Goal: Task Accomplishment & Management: Use online tool/utility

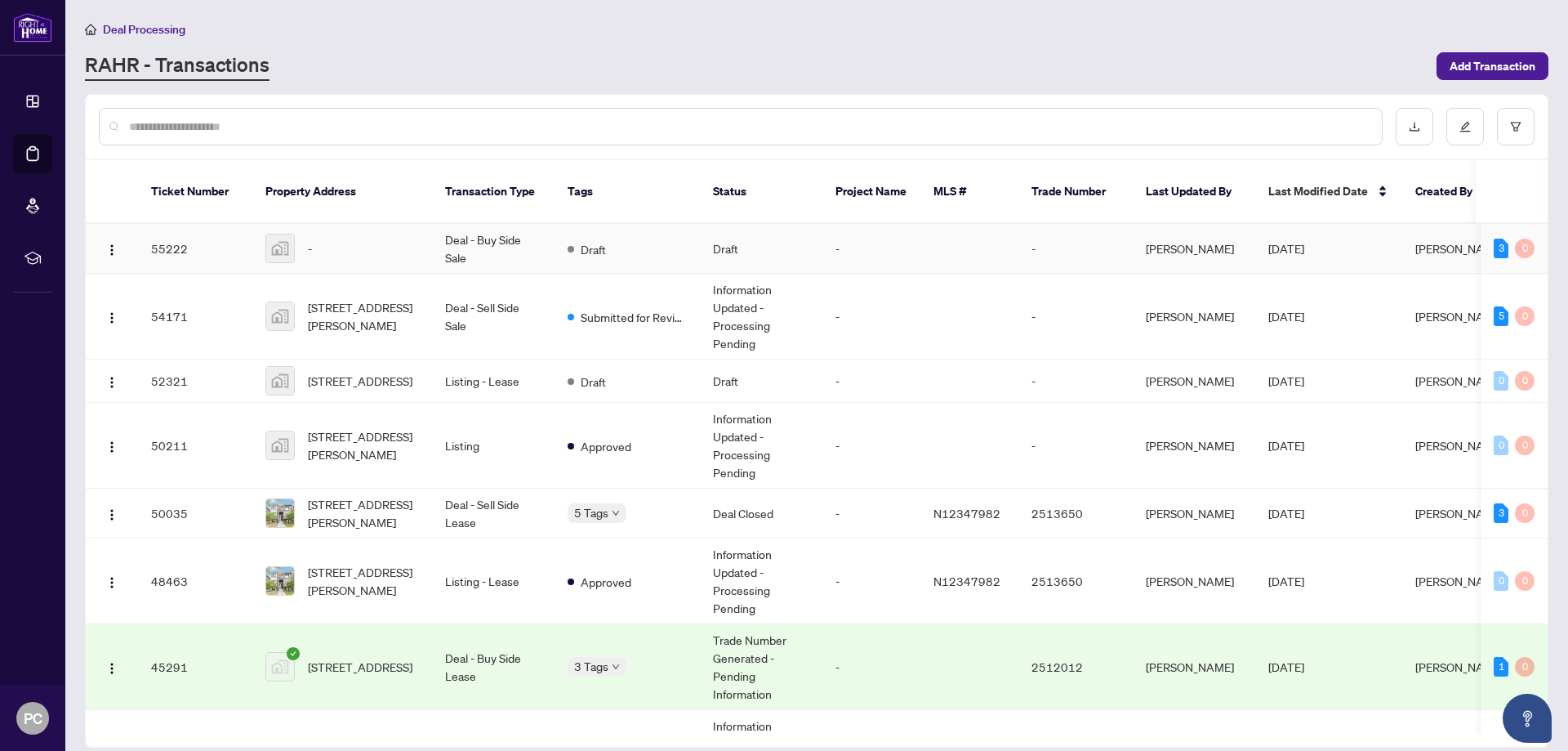
click at [502, 238] on td "Deal - Buy Side Sale" at bounding box center [493, 248] width 123 height 50
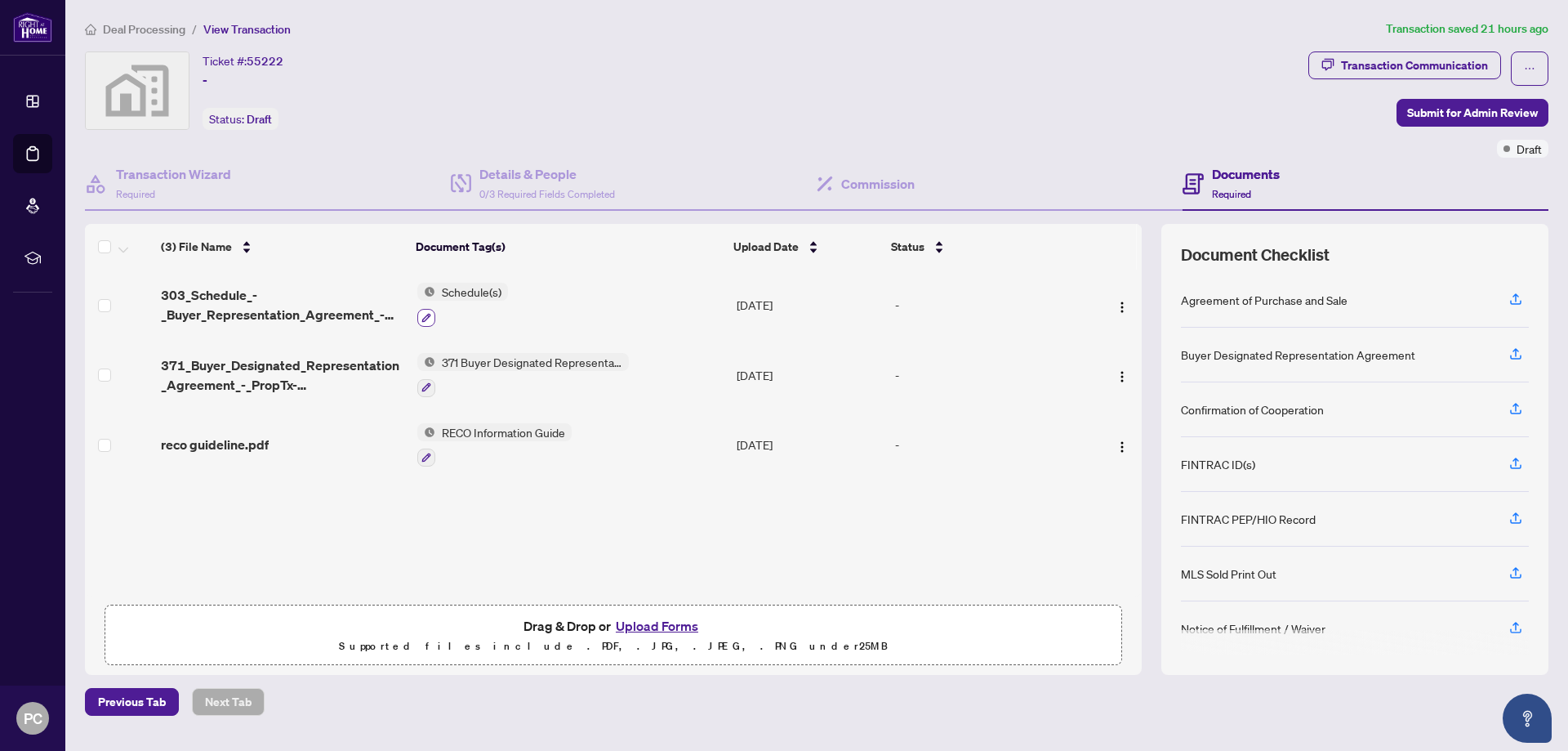
click at [423, 315] on icon "button" at bounding box center [426, 318] width 9 height 9
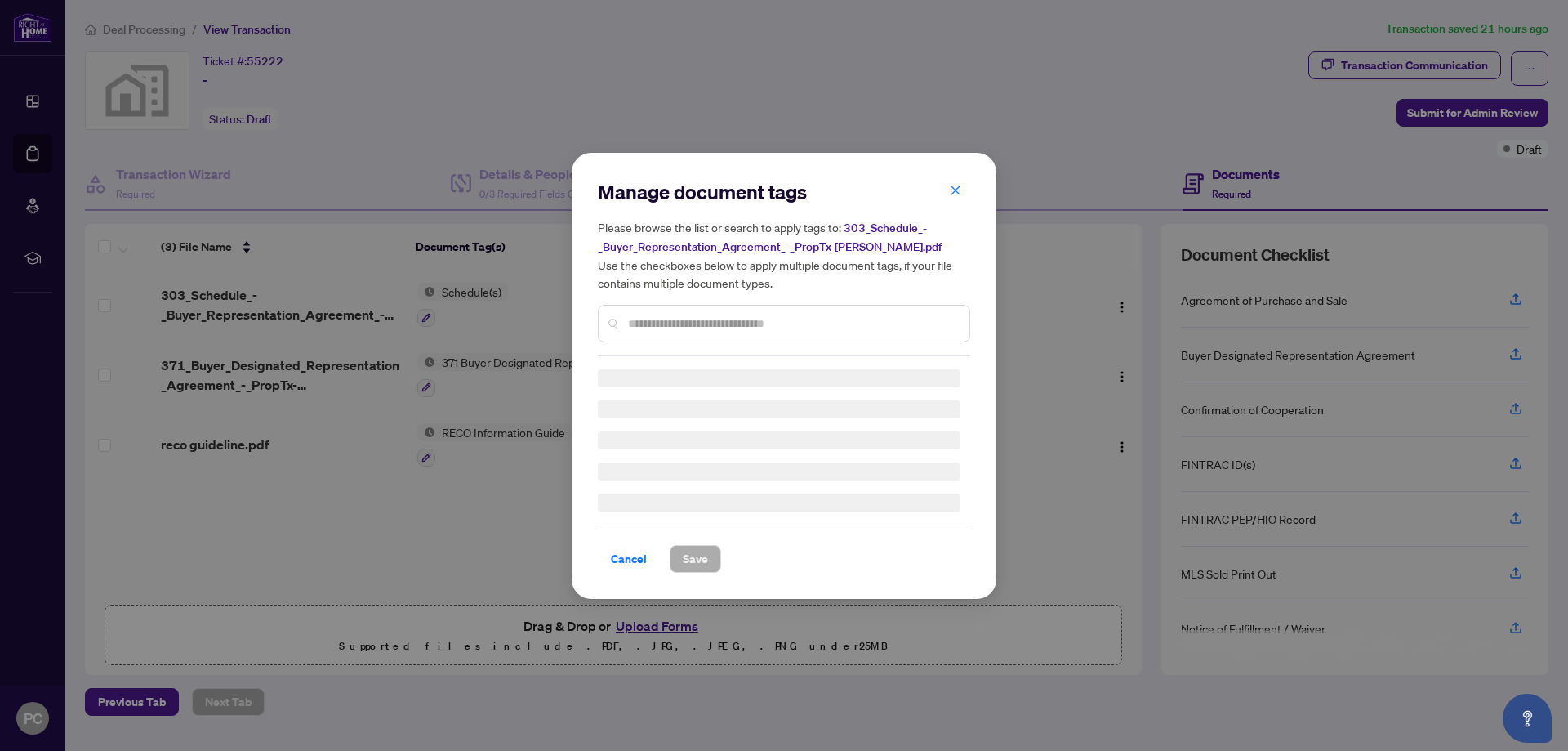
click at [731, 319] on input "text" at bounding box center [792, 323] width 328 height 18
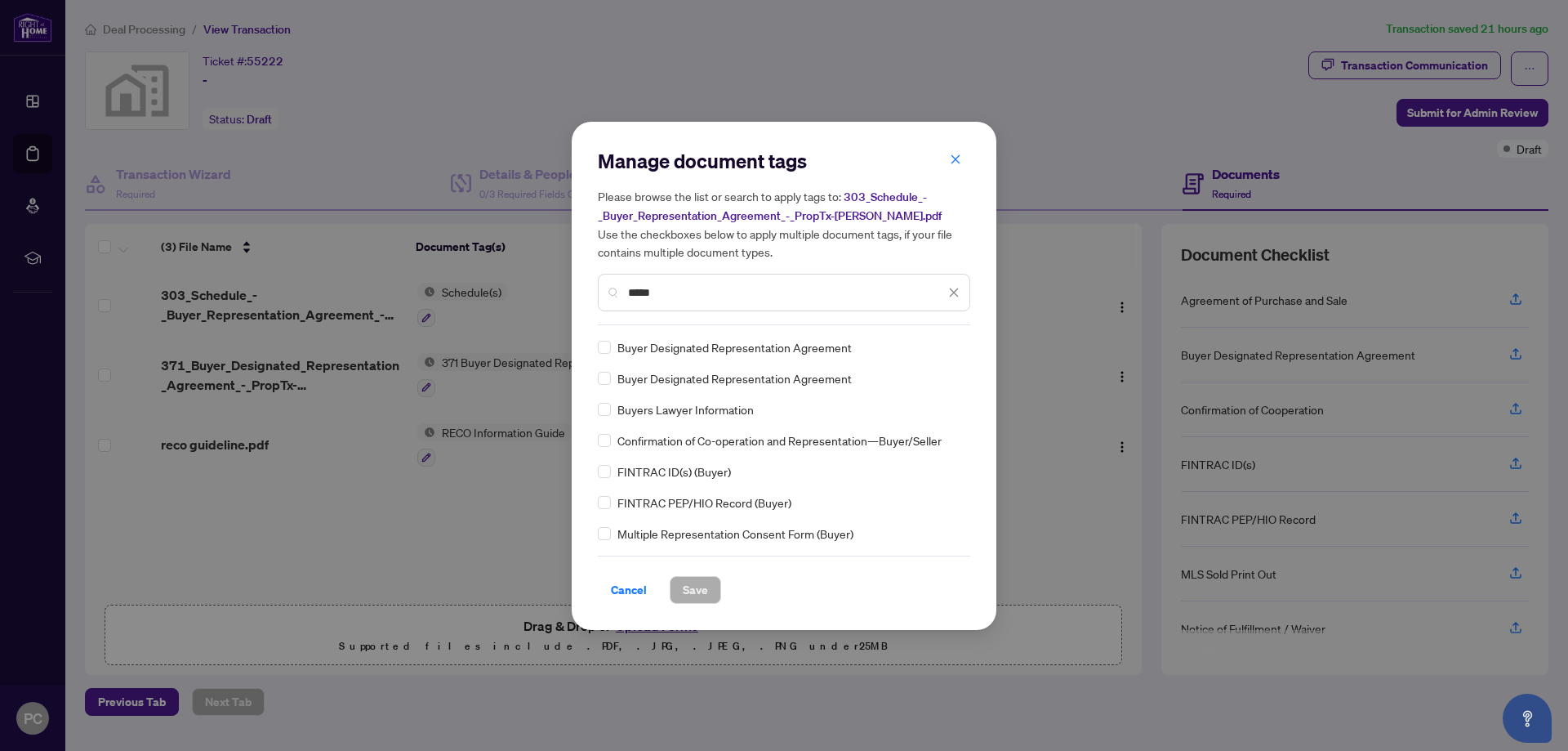
drag, startPoint x: 656, startPoint y: 291, endPoint x: 525, endPoint y: 312, distance: 132.7
click at [546, 309] on div "Manage document tags Please browse the list or search to apply tags to: 303_Sch…" at bounding box center [784, 376] width 1568 height 751
type input "*"
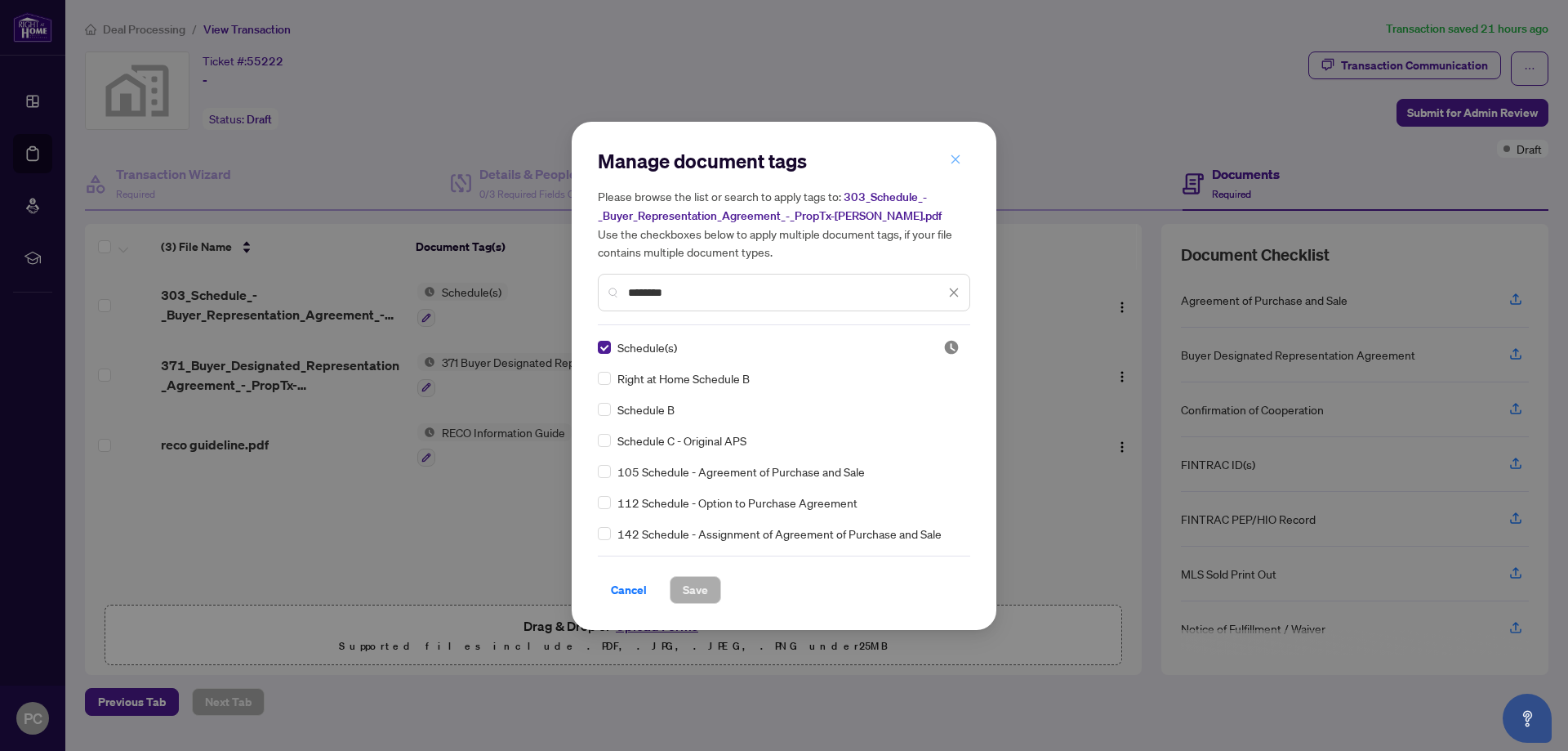
type input "********"
click at [959, 157] on icon "close" at bounding box center [956, 160] width 9 height 9
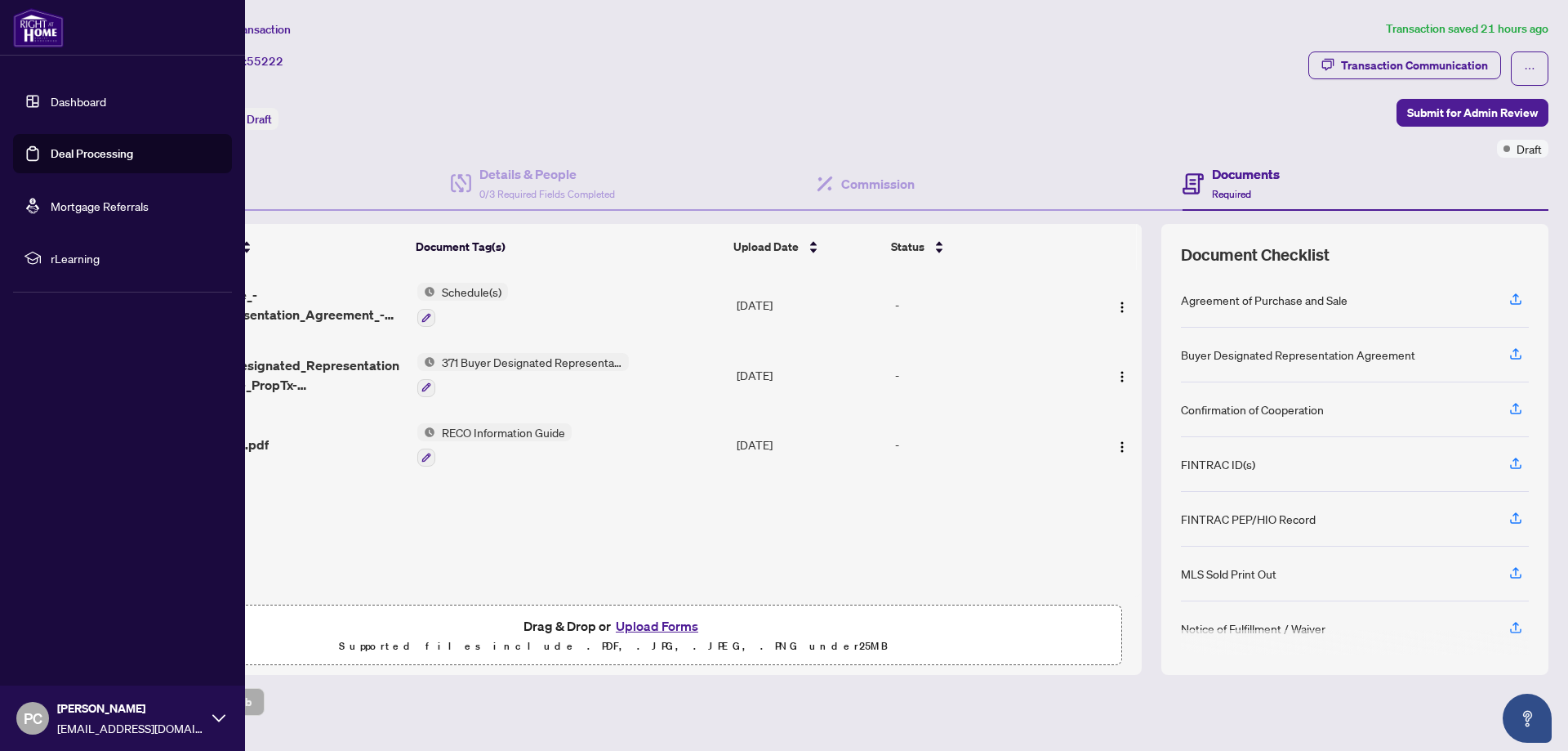
click at [69, 102] on link "Dashboard" at bounding box center [78, 102] width 56 height 15
